Goal: Check status: Check status

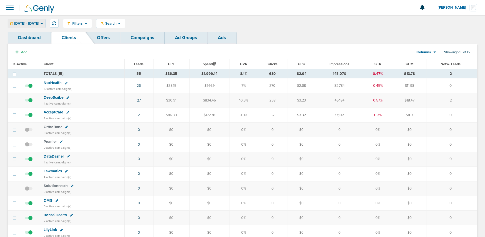
click at [27, 25] on span "[DATE] - [DATE]" at bounding box center [26, 24] width 25 height 4
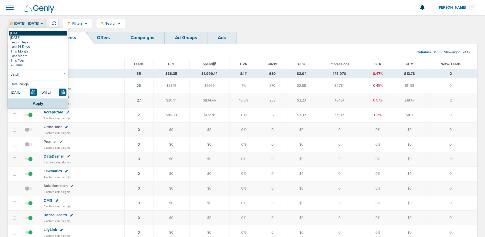
click at [28, 32] on link "[DATE]" at bounding box center [38, 33] width 58 height 5
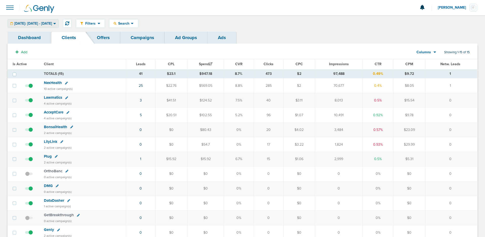
click at [52, 25] on span "[DATE]: [DATE] - [DATE]" at bounding box center [33, 24] width 38 height 4
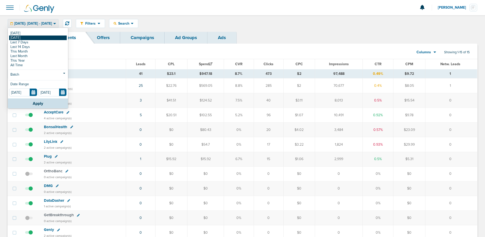
click at [47, 36] on link "[DATE]" at bounding box center [38, 37] width 58 height 5
type input "[DATE]"
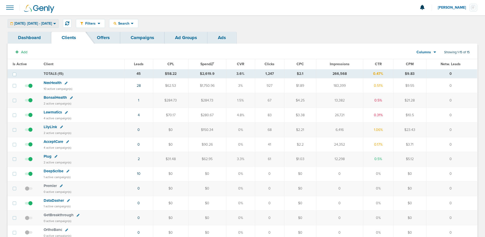
click at [50, 22] on span "[DATE]: [DATE] - [DATE]" at bounding box center [33, 24] width 38 height 4
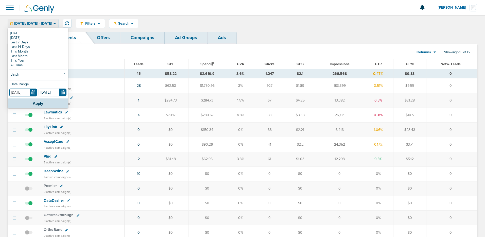
click at [34, 92] on input "[DATE]" at bounding box center [23, 92] width 28 height 8
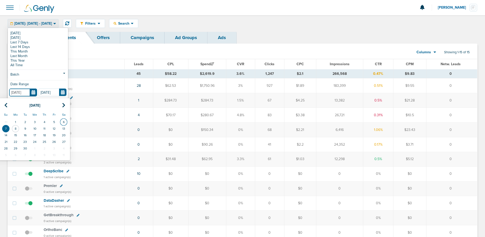
click at [66, 121] on td "6" at bounding box center [64, 122] width 10 height 7
type input "[DATE]"
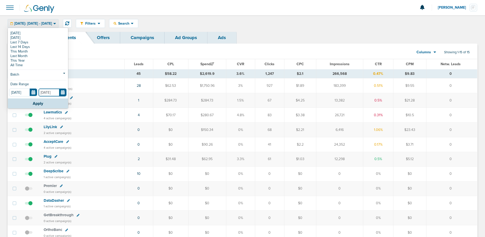
click at [64, 88] on input "[DATE]" at bounding box center [53, 92] width 28 height 8
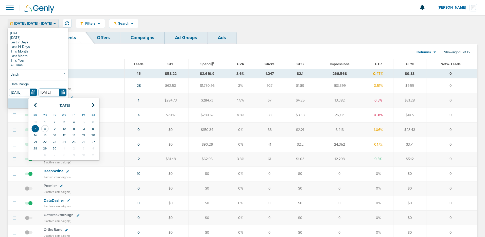
click at [94, 123] on td "6" at bounding box center [93, 122] width 10 height 7
type input "[DATE]"
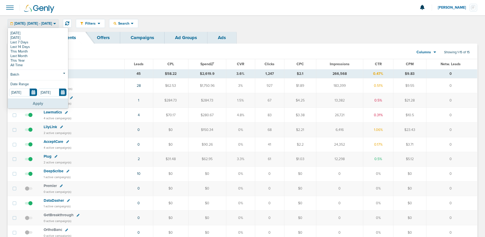
click at [27, 107] on button "Apply" at bounding box center [38, 103] width 60 height 10
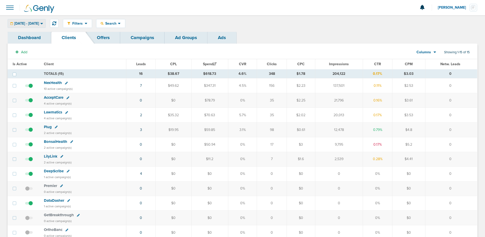
click at [39, 24] on span "[DATE] - [DATE]" at bounding box center [26, 24] width 25 height 4
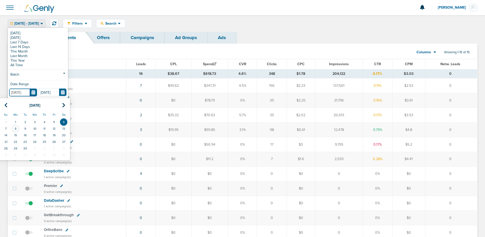
click at [33, 93] on input "[DATE]" at bounding box center [23, 92] width 28 height 8
click at [55, 122] on td "5" at bounding box center [54, 122] width 10 height 7
type input "[DATE]"
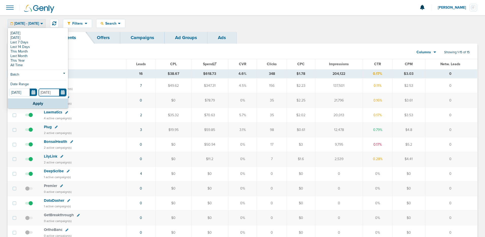
click at [61, 91] on input "[DATE]" at bounding box center [53, 92] width 28 height 8
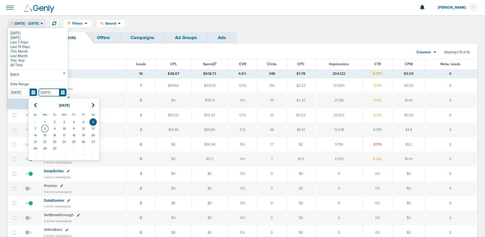
click at [46, 129] on td "8" at bounding box center [45, 128] width 10 height 7
type input "[DATE]"
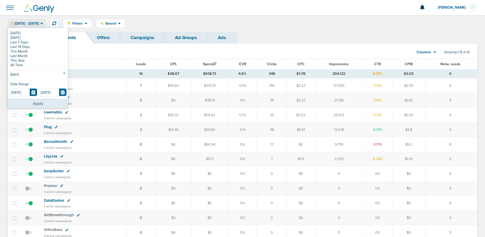
click at [49, 105] on button "Apply" at bounding box center [38, 103] width 60 height 10
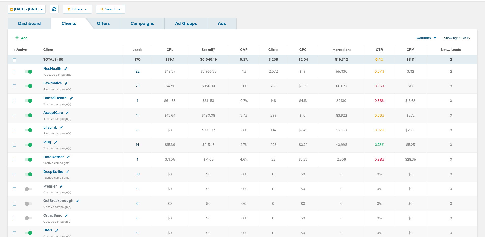
scroll to position [13, 0]
